Goal: Obtain resource: Obtain resource

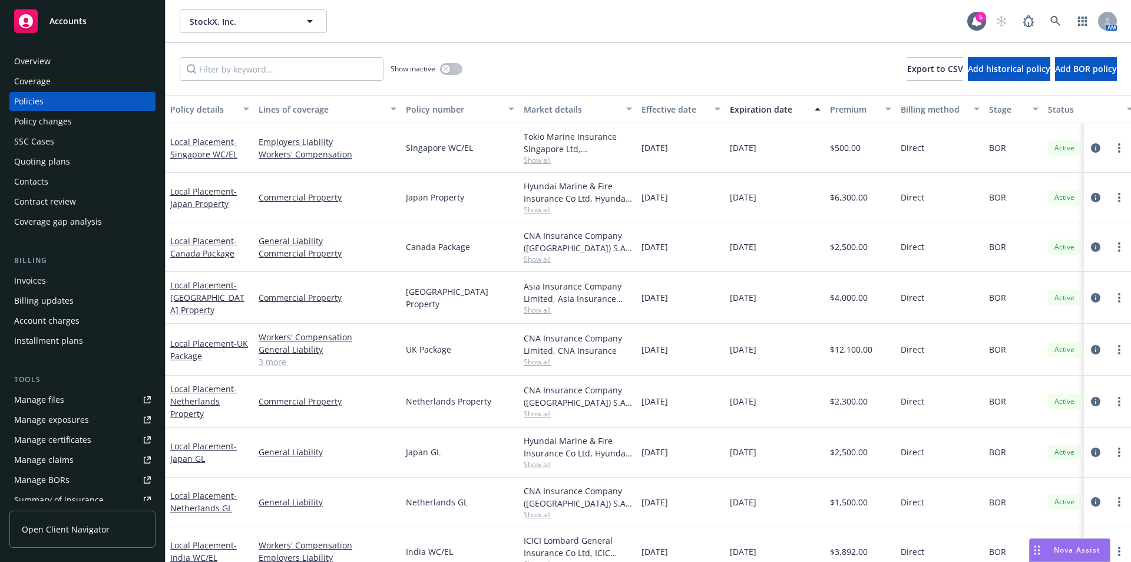
click at [1042, 550] on div "Drag to move" at bounding box center [1037, 550] width 15 height 22
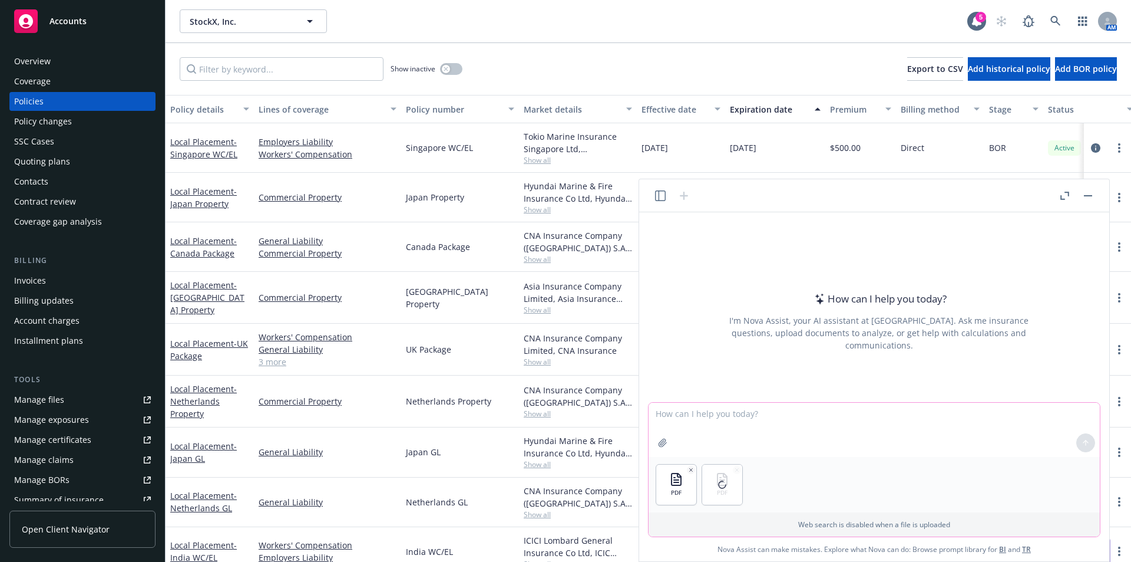
click at [722, 415] on textarea at bounding box center [874, 429] width 451 height 54
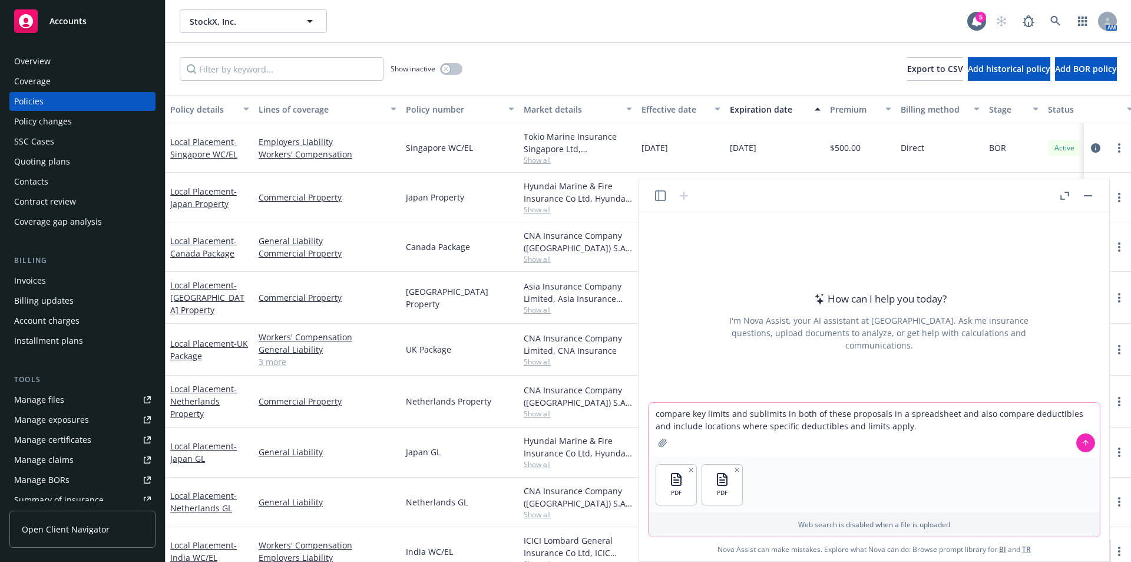
type textarea "compare key limits and sublimits in both of these proposals in a spreadsheet an…"
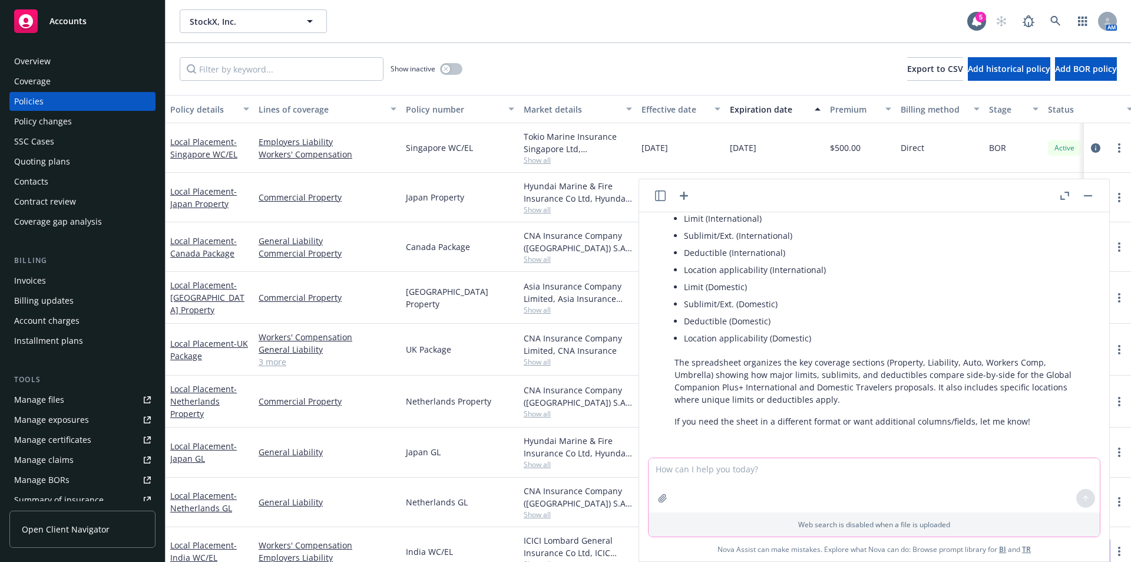
scroll to position [146, 0]
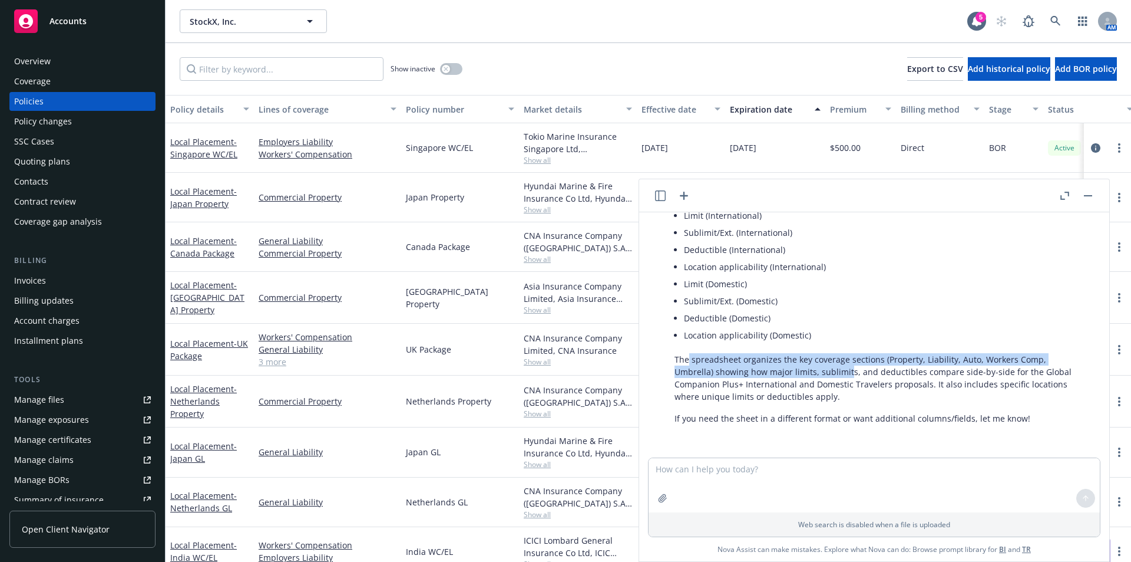
drag, startPoint x: 688, startPoint y: 362, endPoint x: 847, endPoint y: 375, distance: 159.7
click at [847, 375] on p "The spreadsheet organizes the key coverage sections (Property, Liability, Auto,…" at bounding box center [879, 377] width 409 height 49
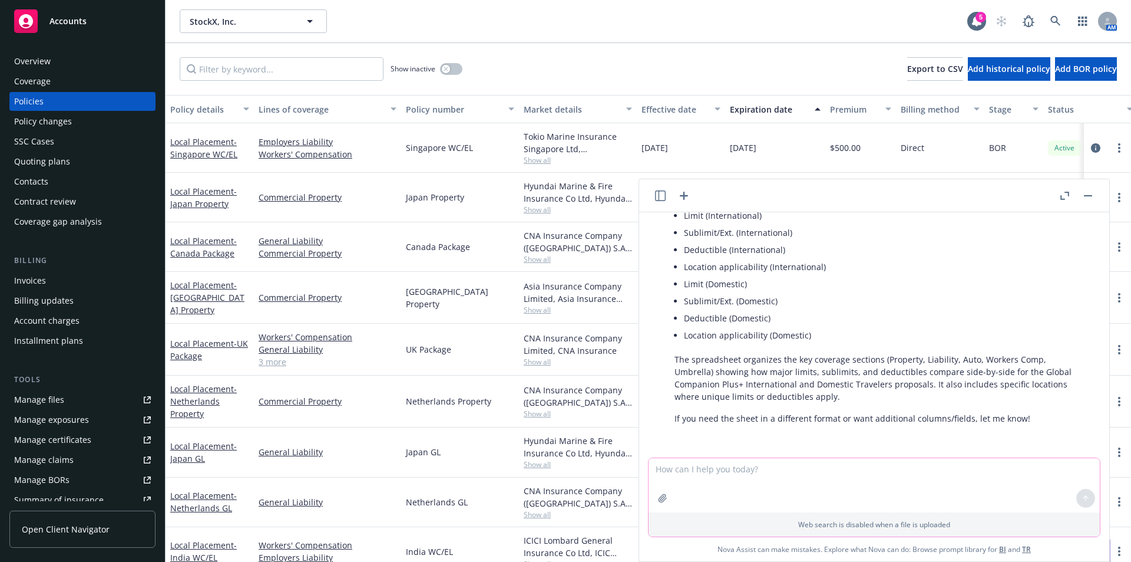
click at [711, 482] on textarea at bounding box center [874, 485] width 451 height 54
type textarea "i"
type textarea "does it inlcude premiums?"
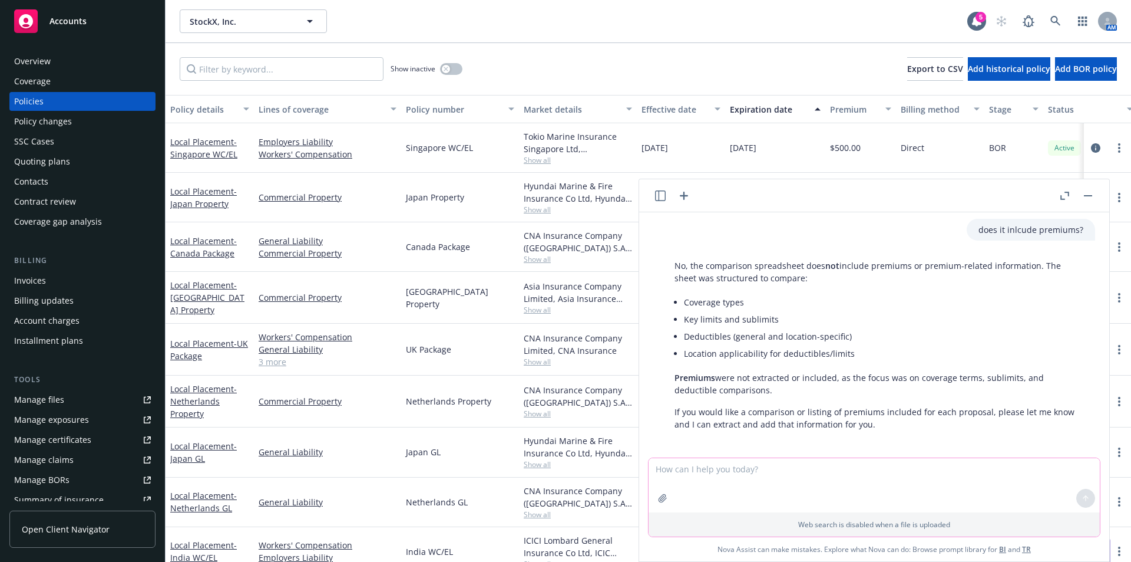
scroll to position [376, 0]
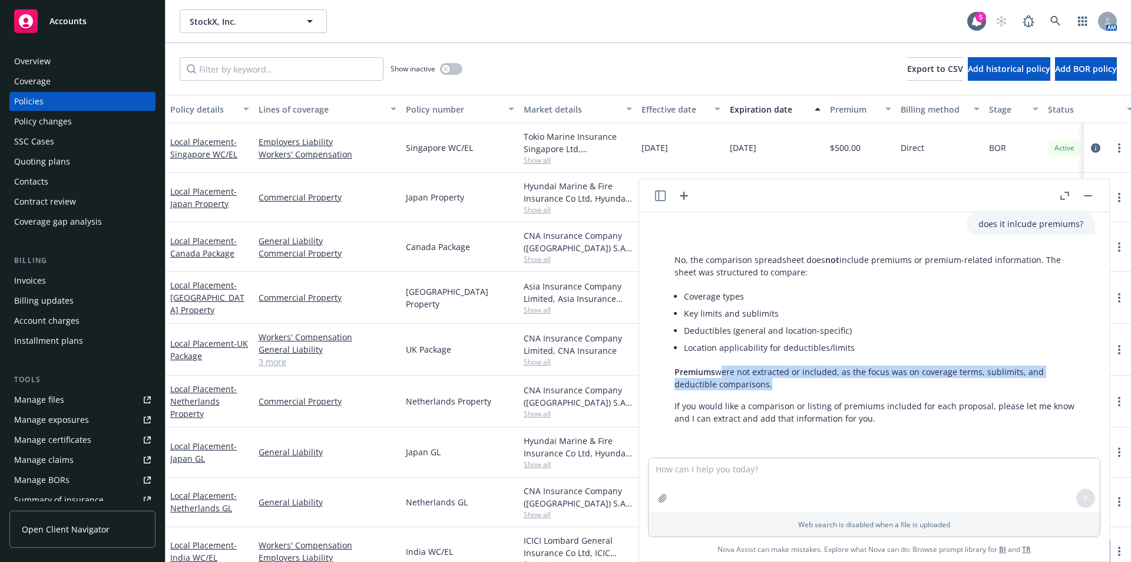
drag, startPoint x: 716, startPoint y: 374, endPoint x: 768, endPoint y: 387, distance: 52.7
click at [768, 387] on p "Premiums were not extracted or included, as the focus was on coverage terms, su…" at bounding box center [879, 377] width 409 height 25
drag, startPoint x: 770, startPoint y: 387, endPoint x: 744, endPoint y: 350, distance: 45.3
click at [747, 352] on div "No, the comparison spreadsheet does not include premiums or premium-related inf…" at bounding box center [879, 339] width 432 height 180
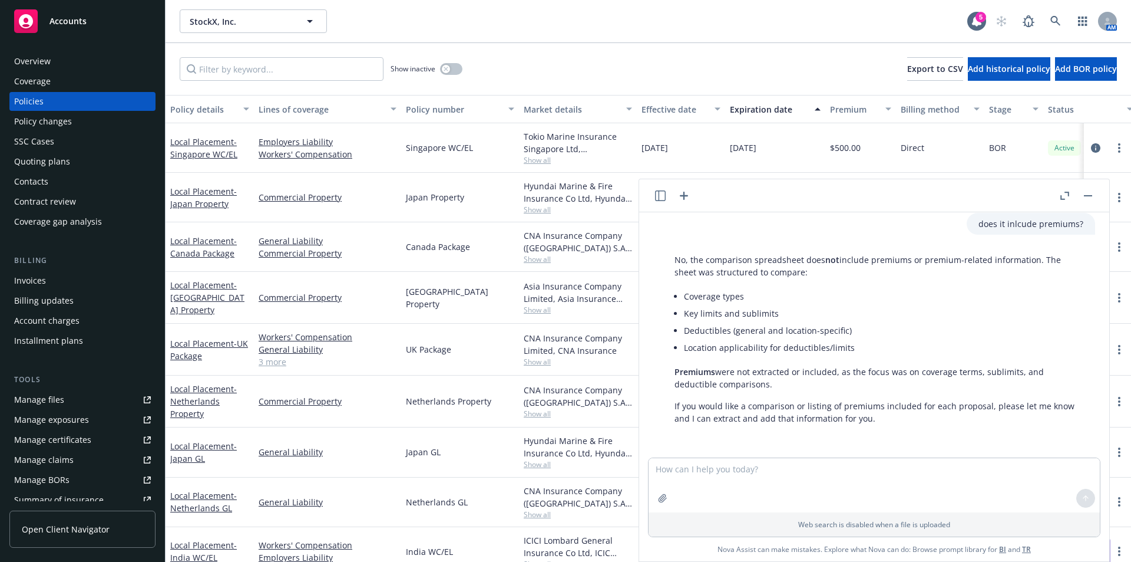
click at [744, 350] on li "Location applicability for deductibles/limits" at bounding box center [883, 347] width 399 height 17
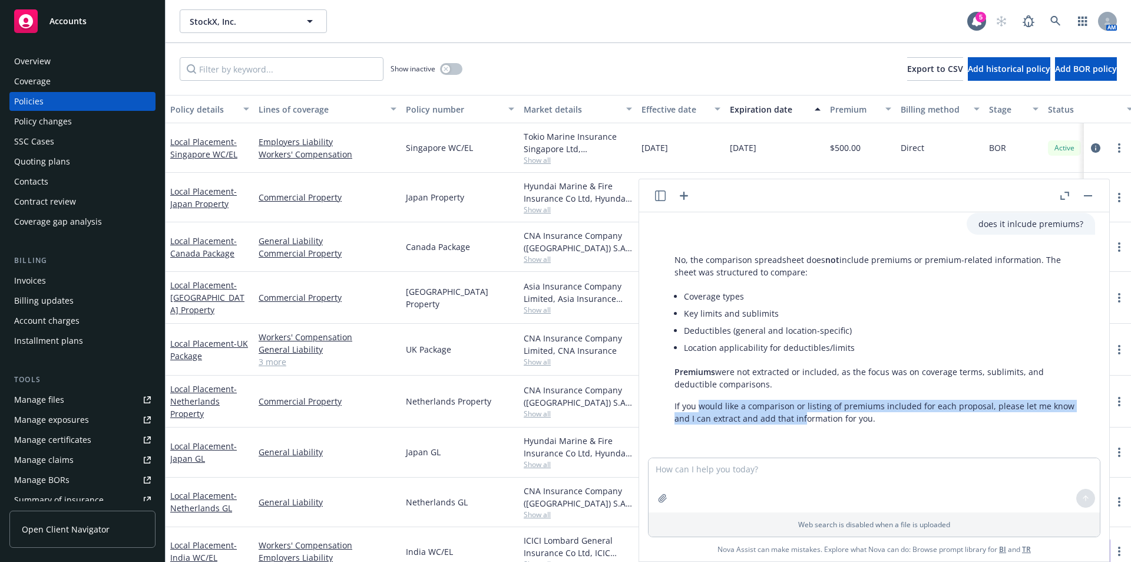
drag, startPoint x: 699, startPoint y: 405, endPoint x: 803, endPoint y: 413, distance: 104.0
click at [803, 413] on p "If you would like a comparison or listing of premiums included for each proposa…" at bounding box center [879, 411] width 409 height 25
click at [804, 413] on p "If you would like a comparison or listing of premiums included for each proposa…" at bounding box center [879, 411] width 409 height 25
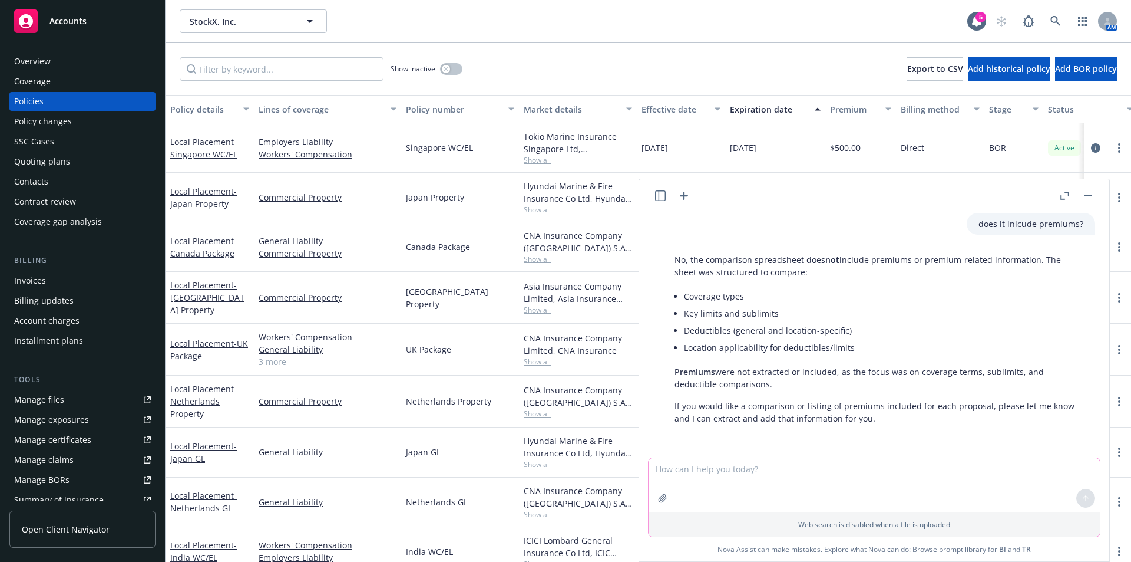
click at [776, 470] on textarea at bounding box center [874, 485] width 451 height 54
type textarea "yes please include it on your spreadsheet i requested and send me the spreadshe…"
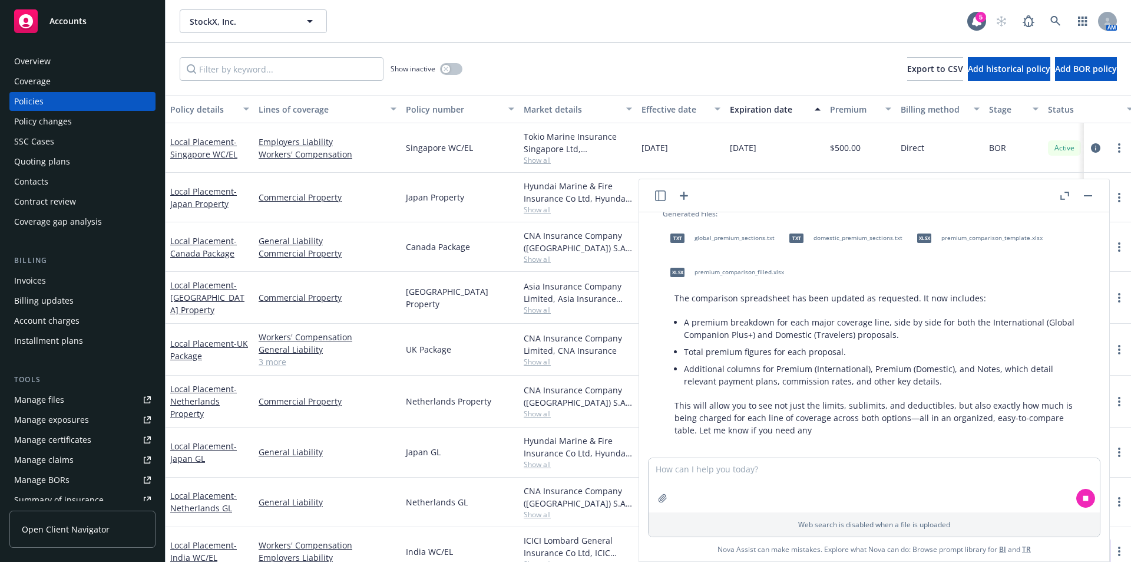
scroll to position [658, 0]
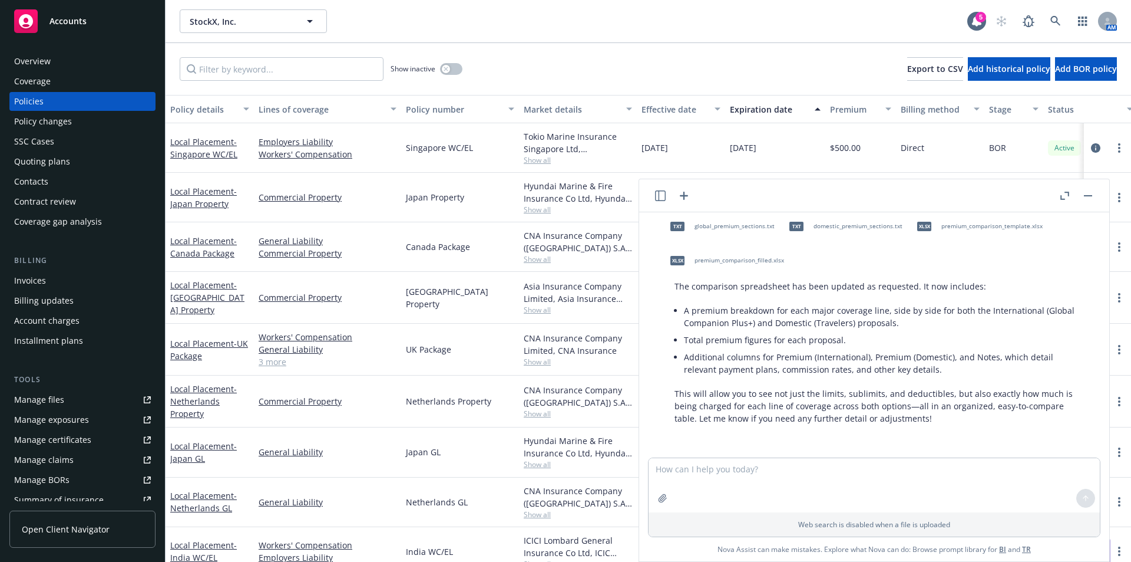
click at [681, 266] on div "xlsx" at bounding box center [677, 260] width 25 height 25
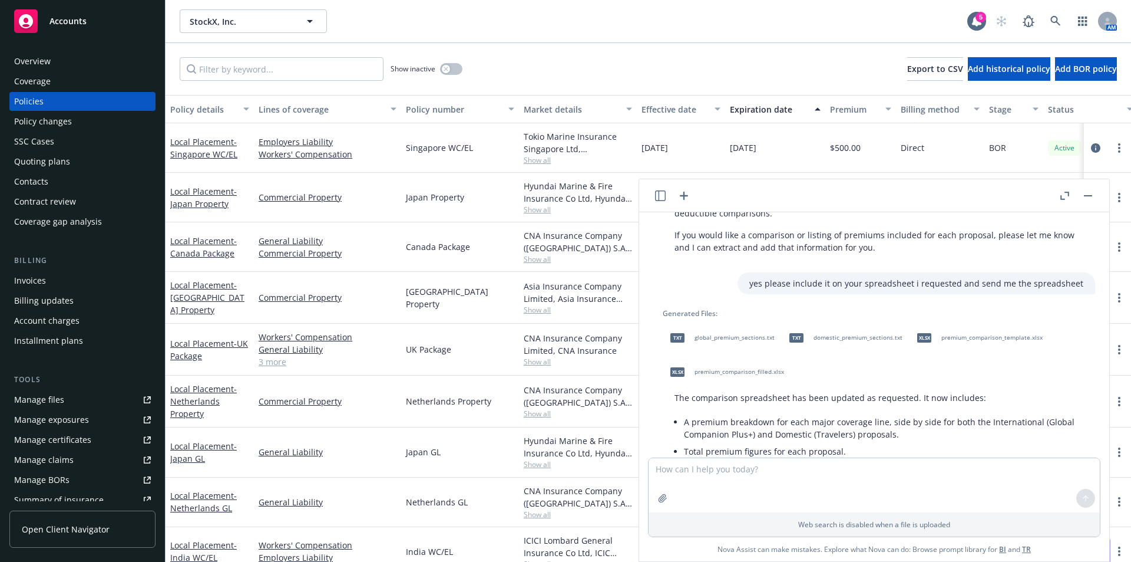
scroll to position [521, 0]
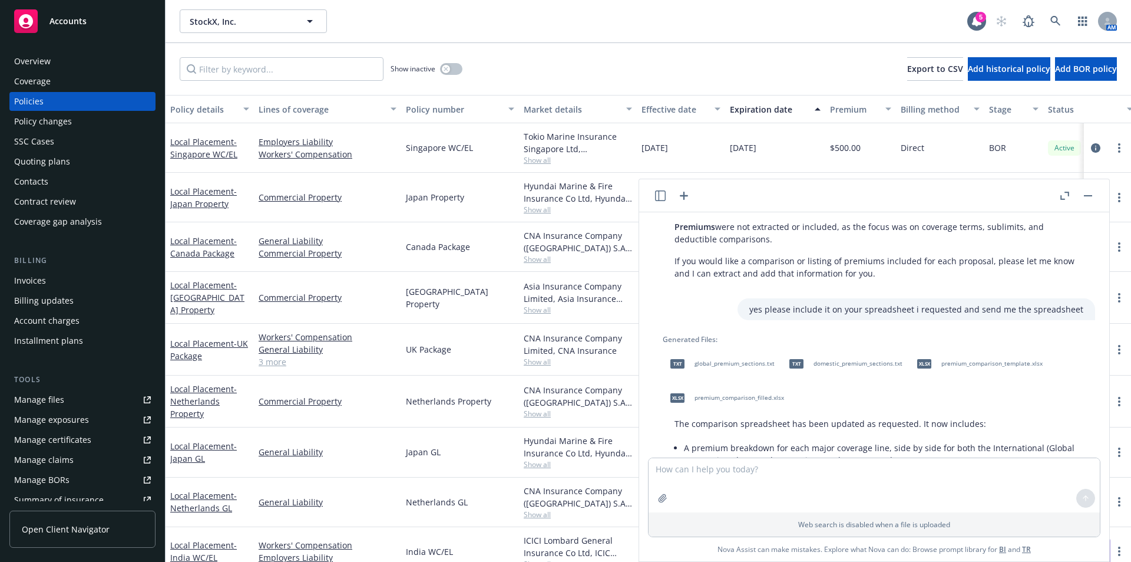
click at [681, 364] on span "txt" at bounding box center [678, 363] width 14 height 9
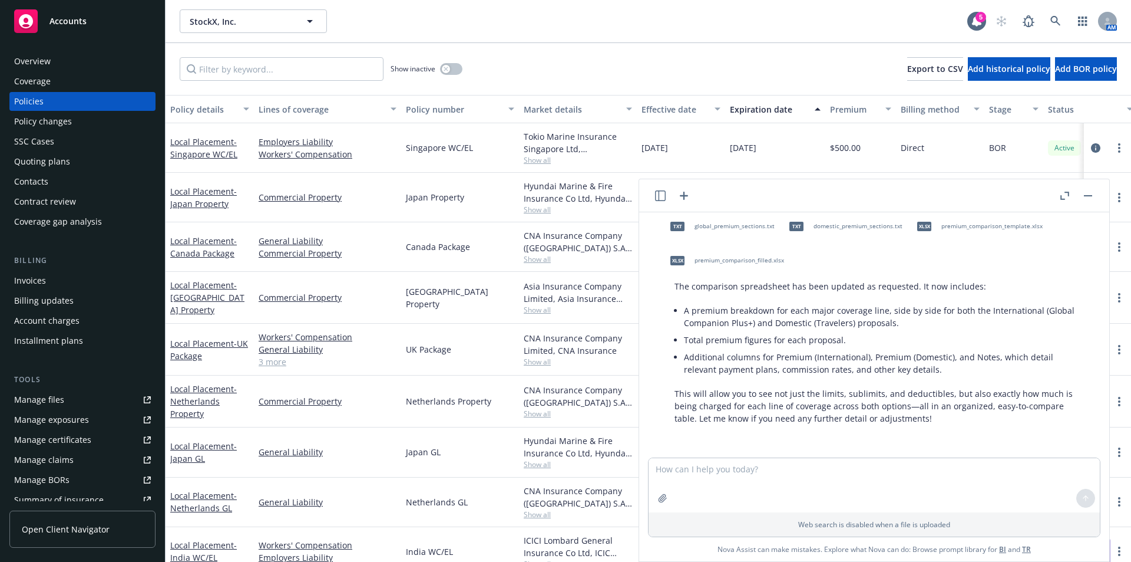
click at [809, 223] on div "txt domestic_premium_sections.txt" at bounding box center [843, 226] width 123 height 29
click at [999, 229] on span "premium_comparison_template.xlsx" at bounding box center [992, 226] width 101 height 8
